Goal: Find specific page/section: Find specific page/section

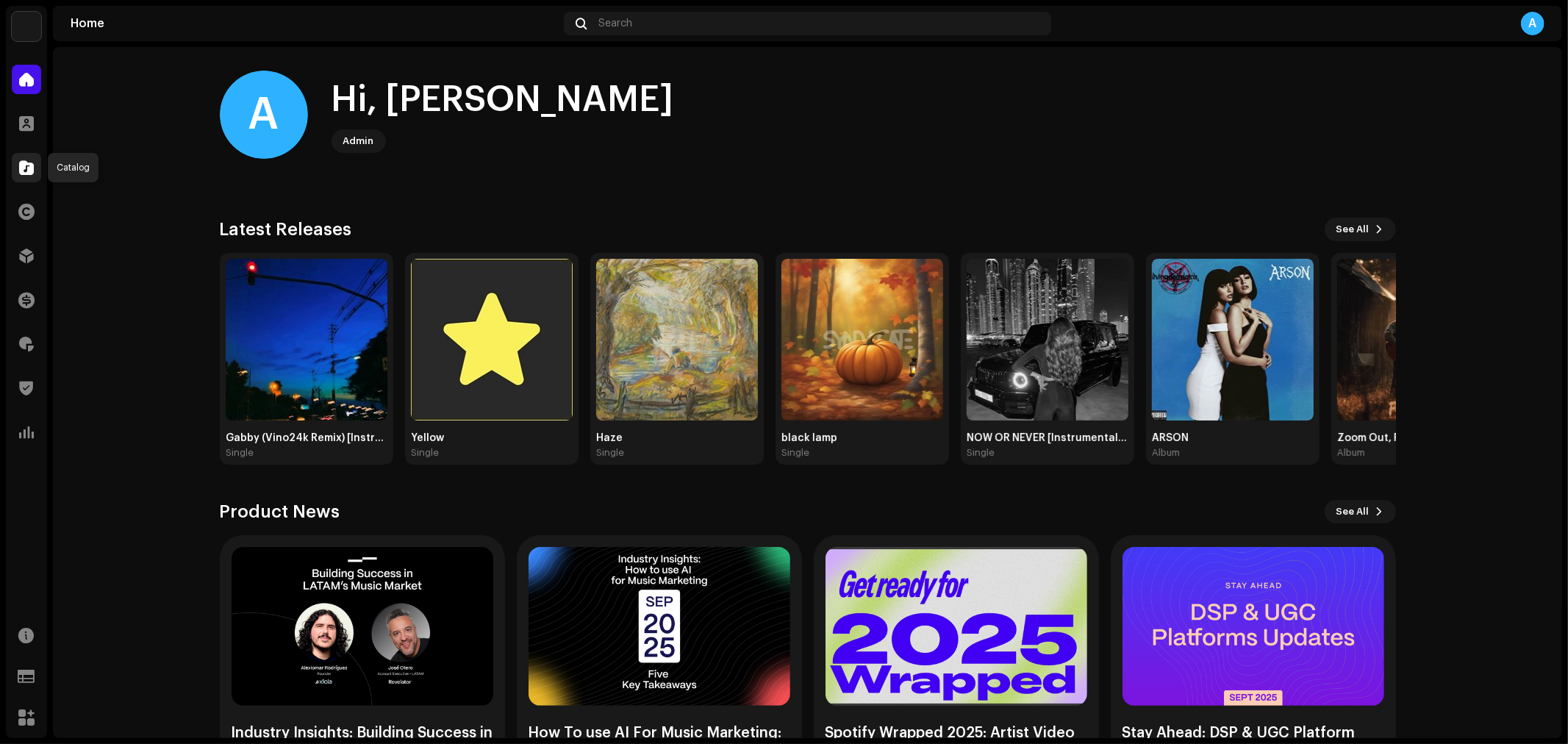
click at [33, 162] on span at bounding box center [26, 167] width 15 height 12
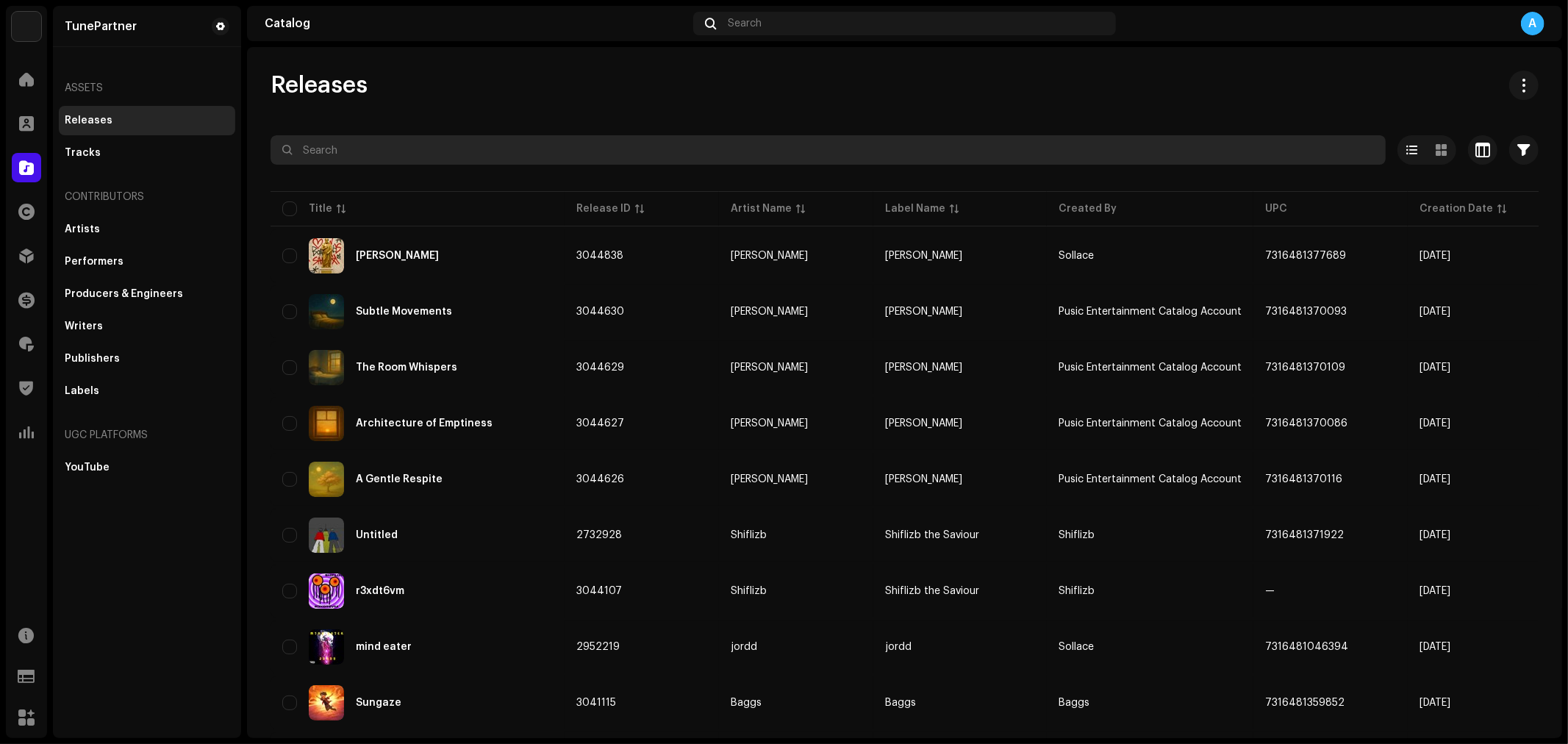
click at [452, 154] on input "text" at bounding box center [827, 150] width 1115 height 29
paste input "3045677"
type input "3045677"
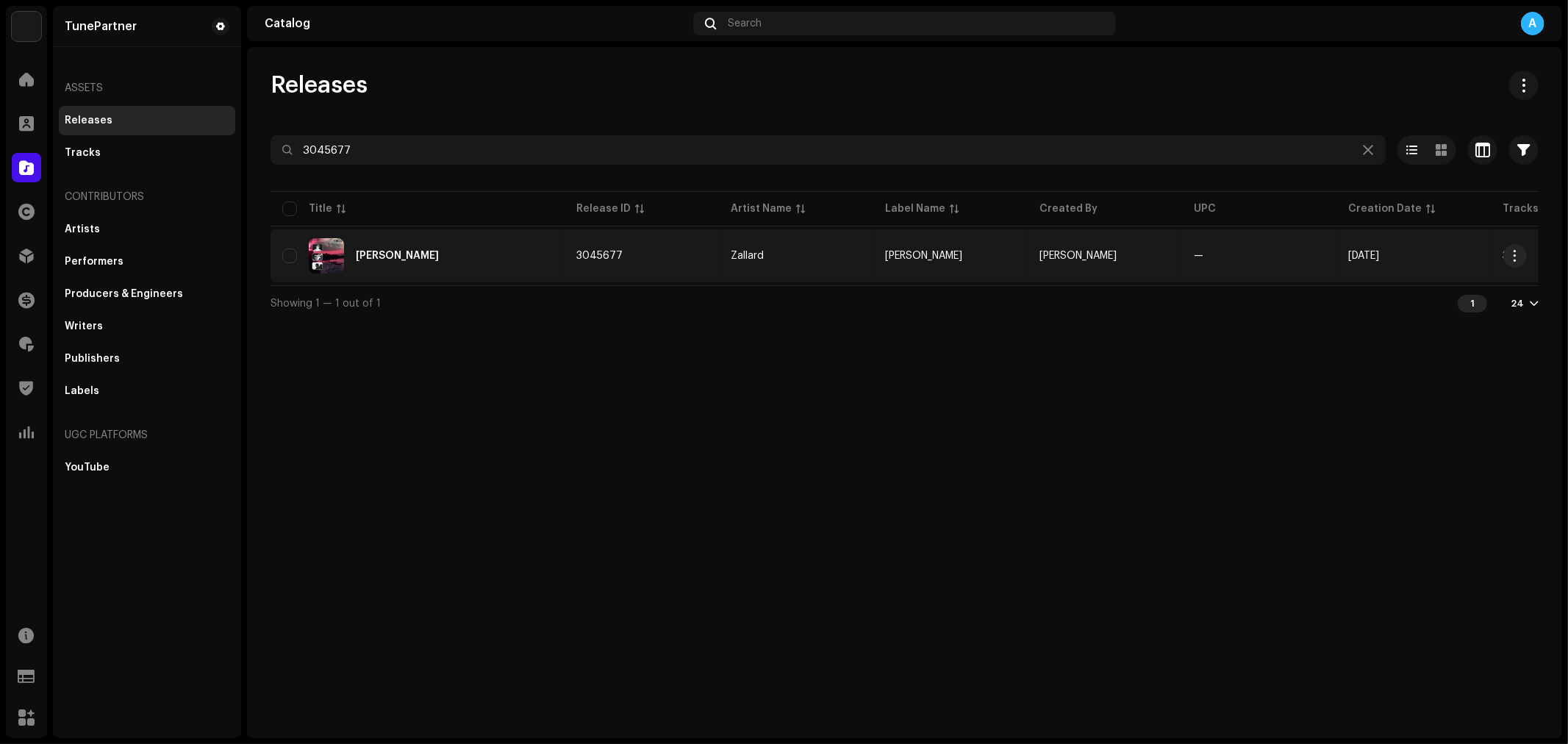
click at [490, 254] on div "[PERSON_NAME]" at bounding box center [417, 256] width 270 height 36
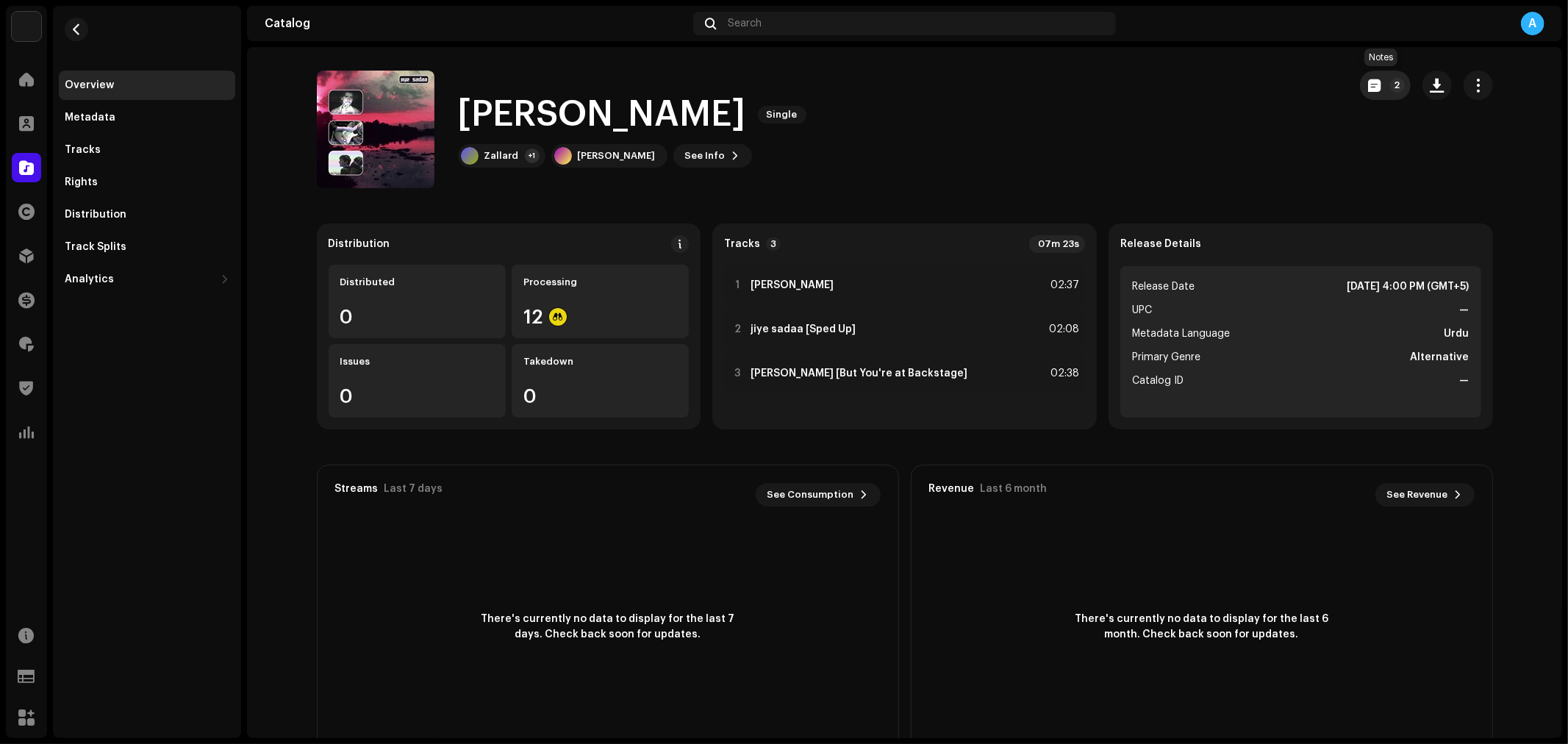
click at [1390, 82] on p-badge "2" at bounding box center [1397, 85] width 15 height 15
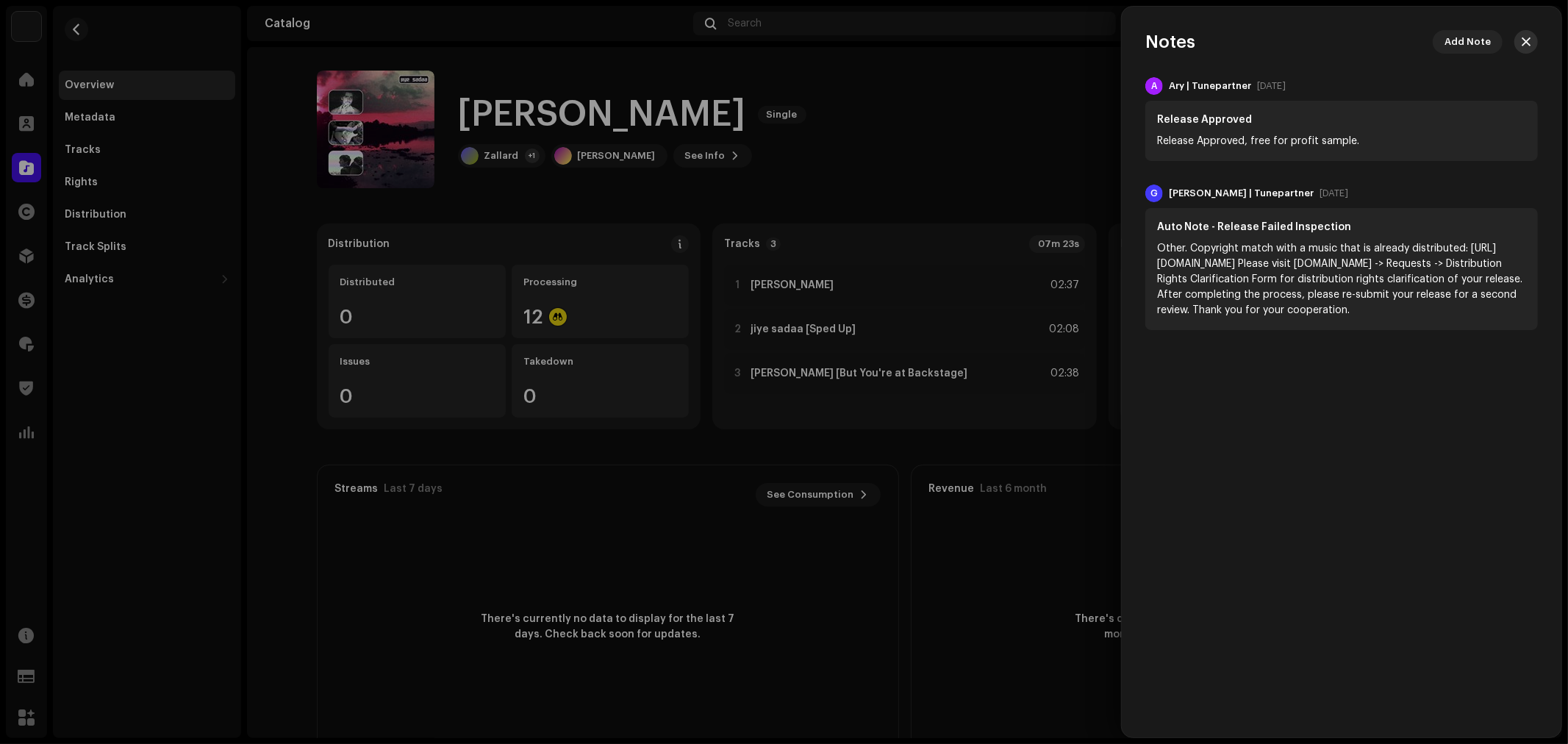
click at [1527, 48] on button "button" at bounding box center [1525, 41] width 23 height 23
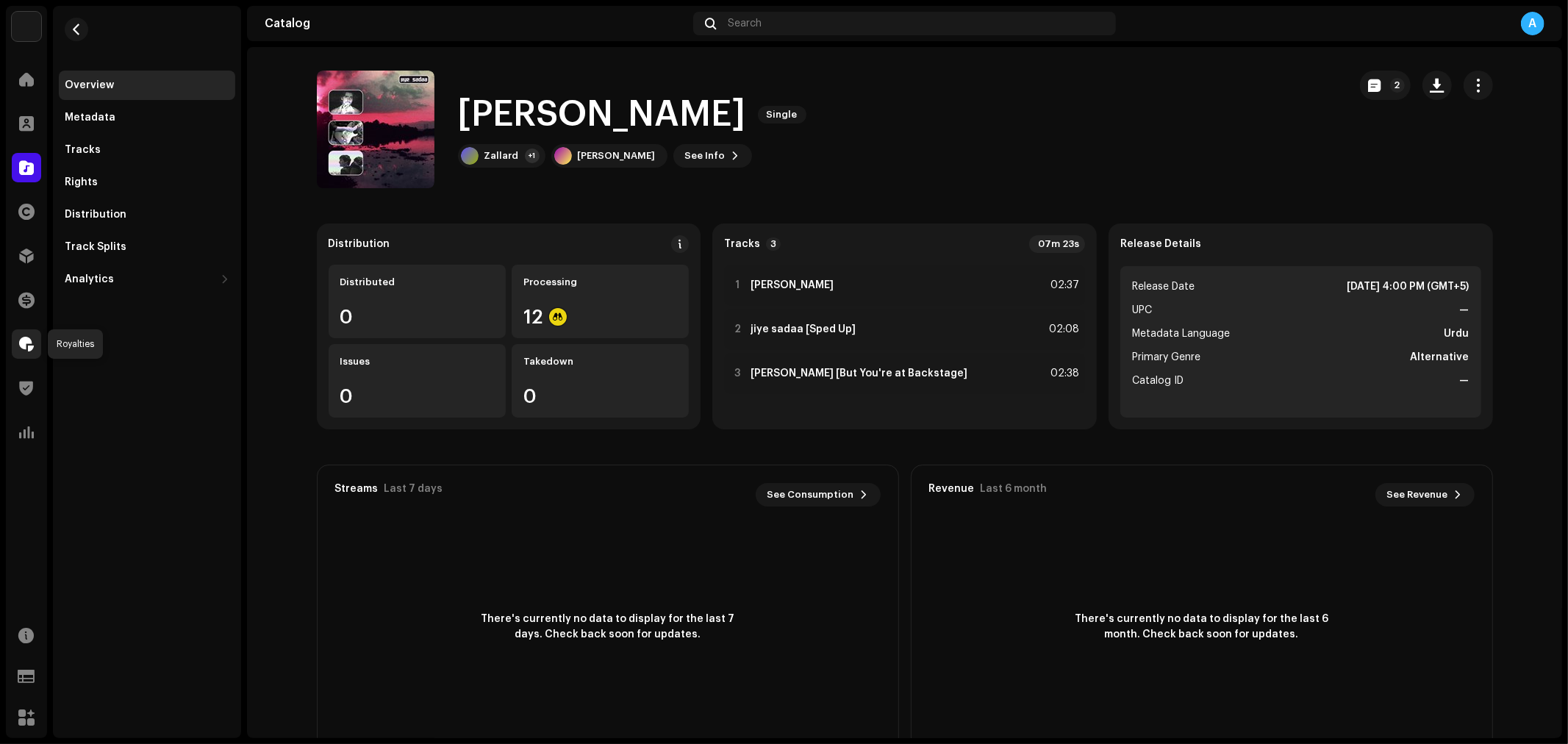
click at [23, 350] on span at bounding box center [26, 344] width 15 height 12
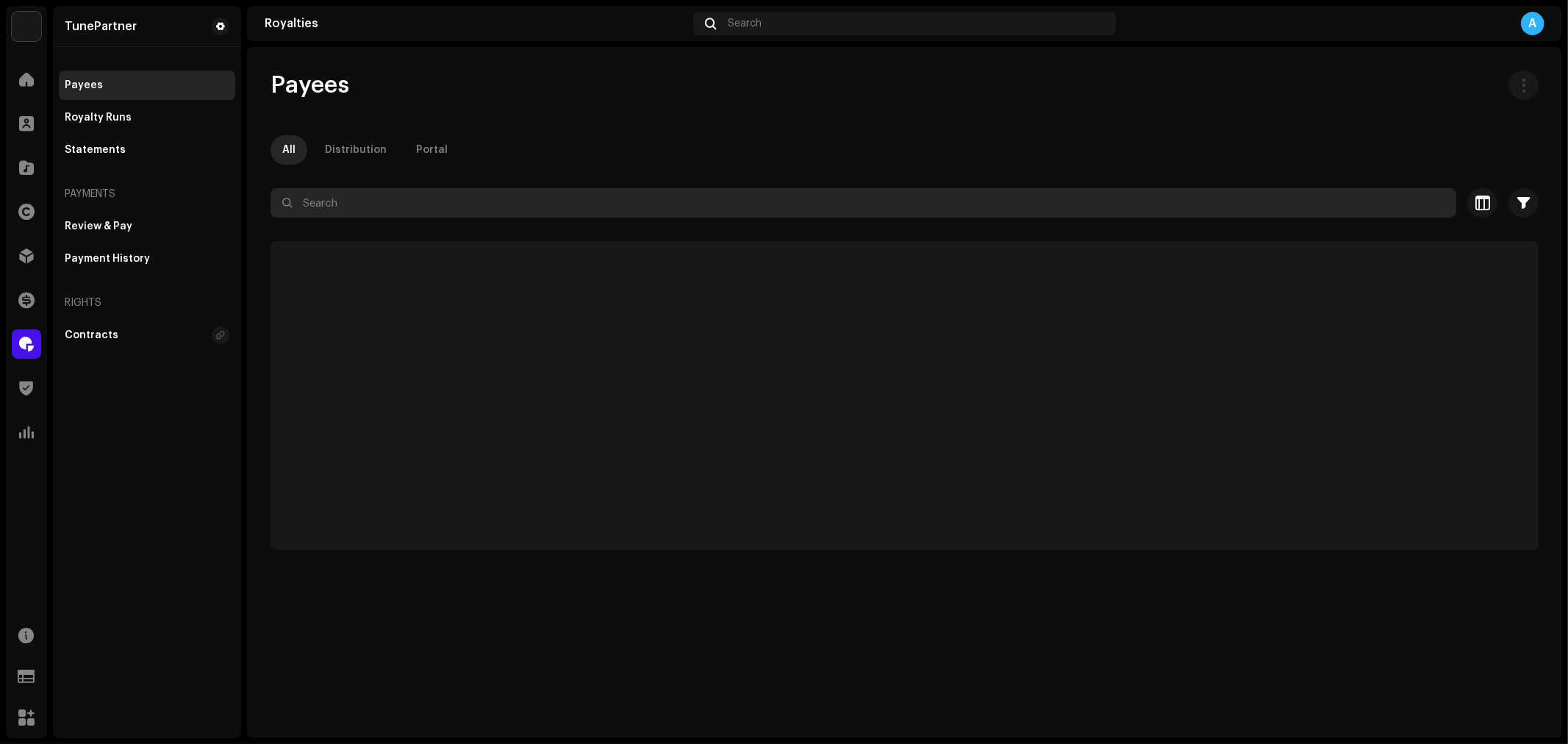
click at [491, 196] on input "text" at bounding box center [862, 202] width 1186 height 29
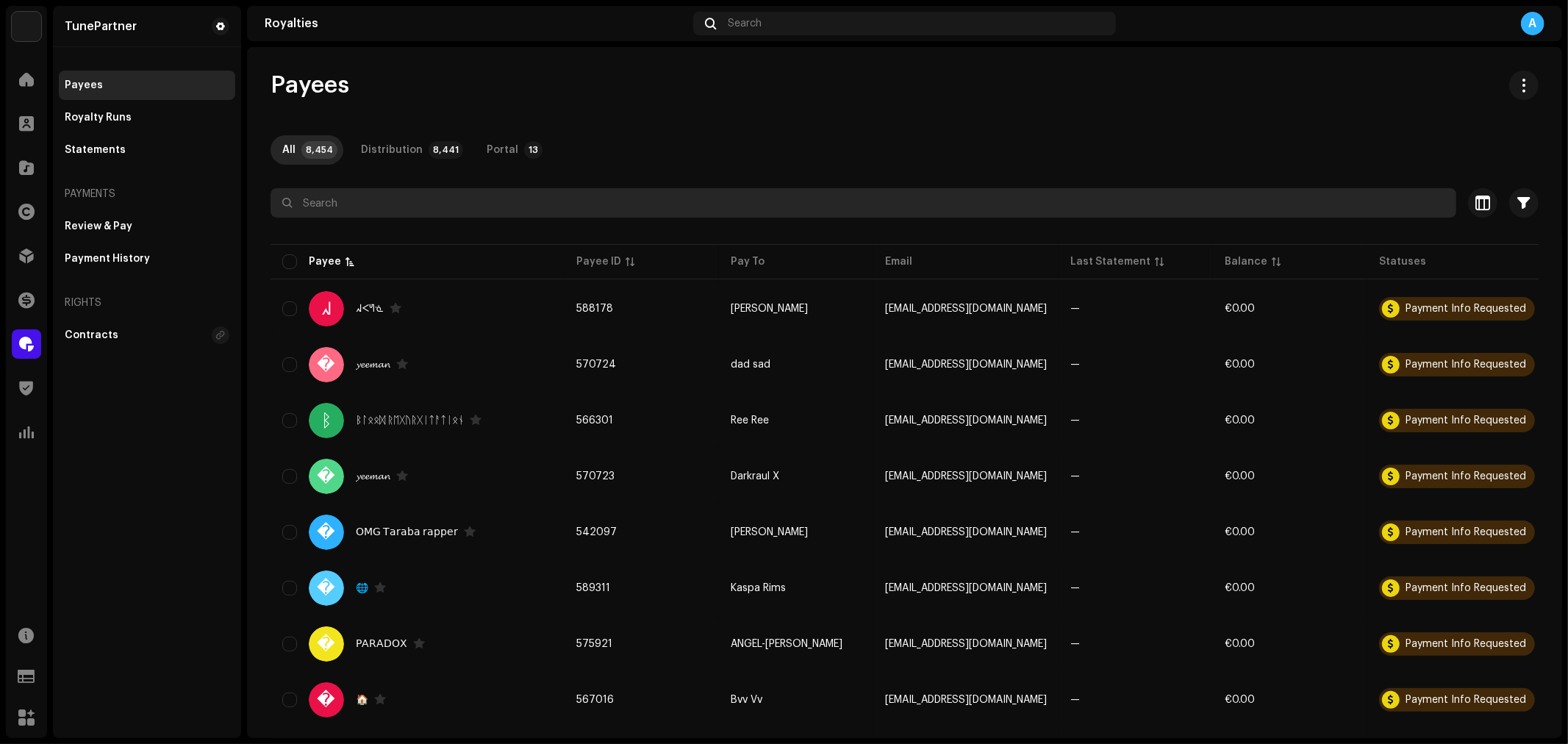
paste input "[EMAIL_ADDRESS][DOMAIN_NAME]"
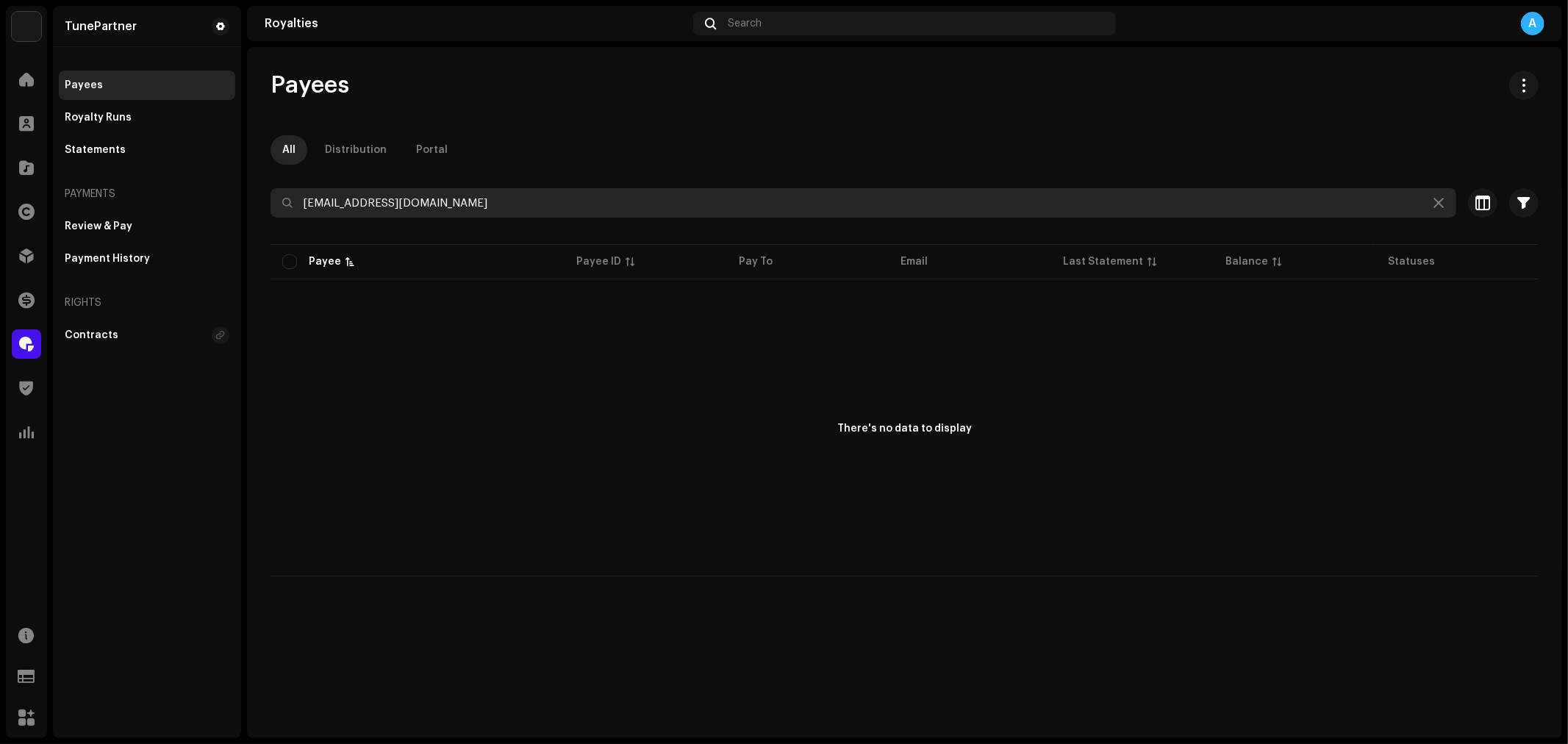
type input "[EMAIL_ADDRESS][DOMAIN_NAME]"
